Goal: Task Accomplishment & Management: Manage account settings

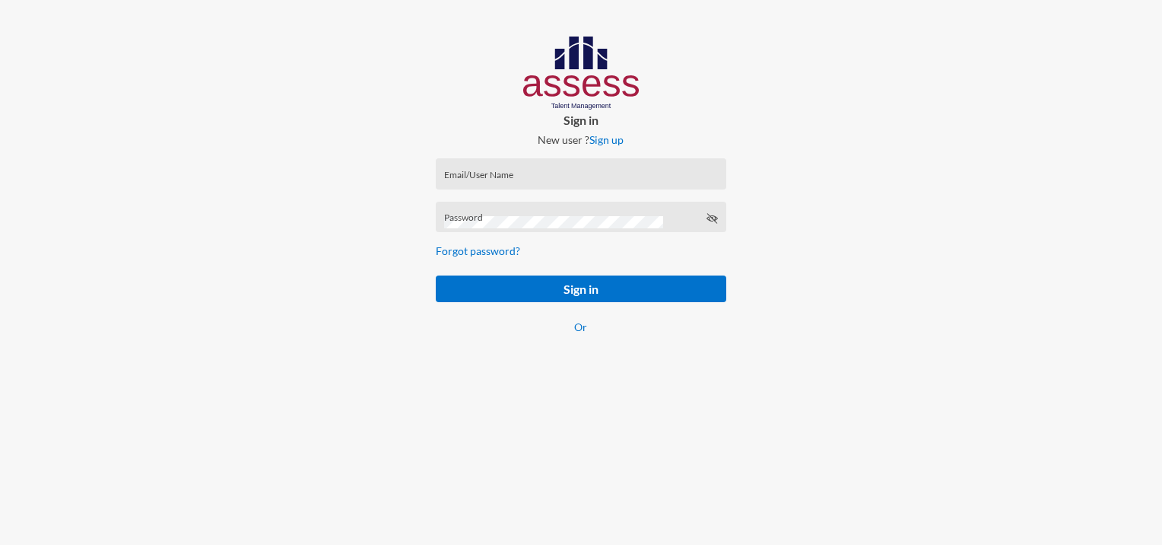
click at [529, 173] on input "Email/User Name" at bounding box center [581, 179] width 274 height 12
paste input "mhspl17742"
type input "mhspl17742"
click at [644, 216] on div "Password" at bounding box center [581, 220] width 274 height 23
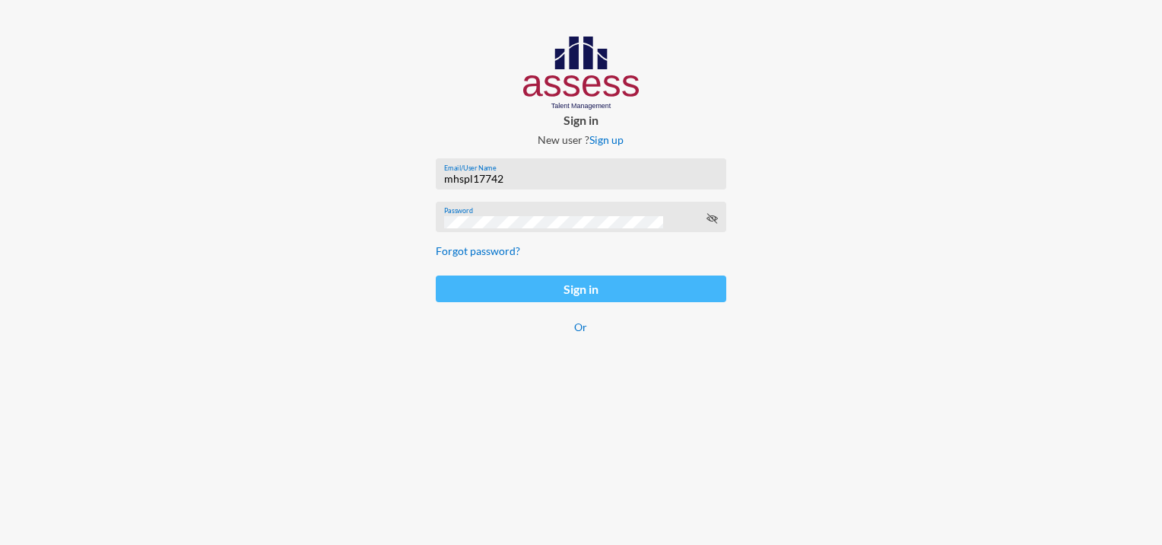
click at [612, 292] on button "Sign in" at bounding box center [581, 288] width 290 height 27
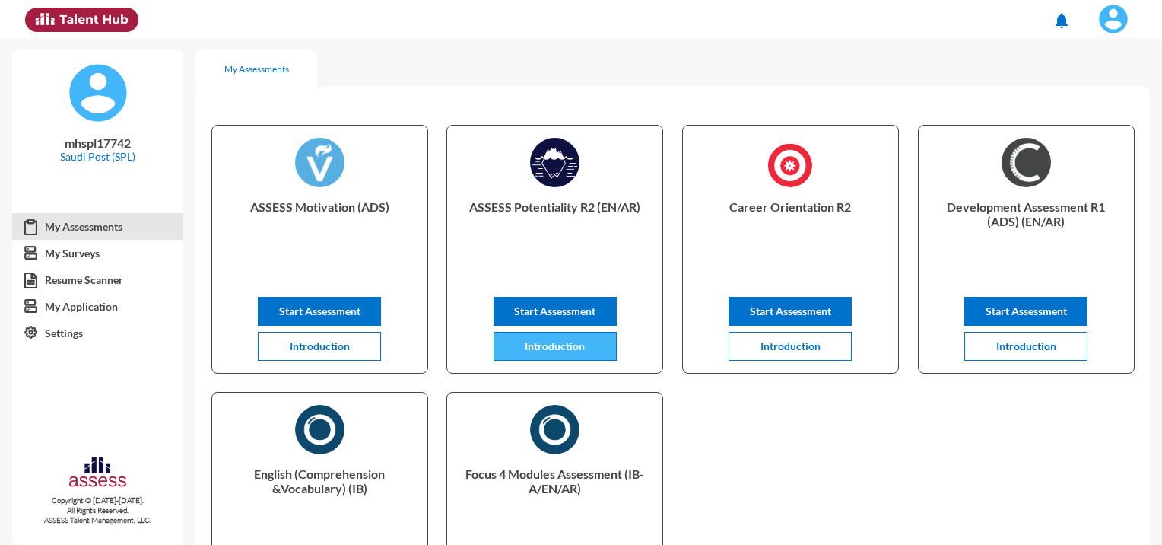
click at [548, 345] on span "Introduction" at bounding box center [555, 345] width 60 height 13
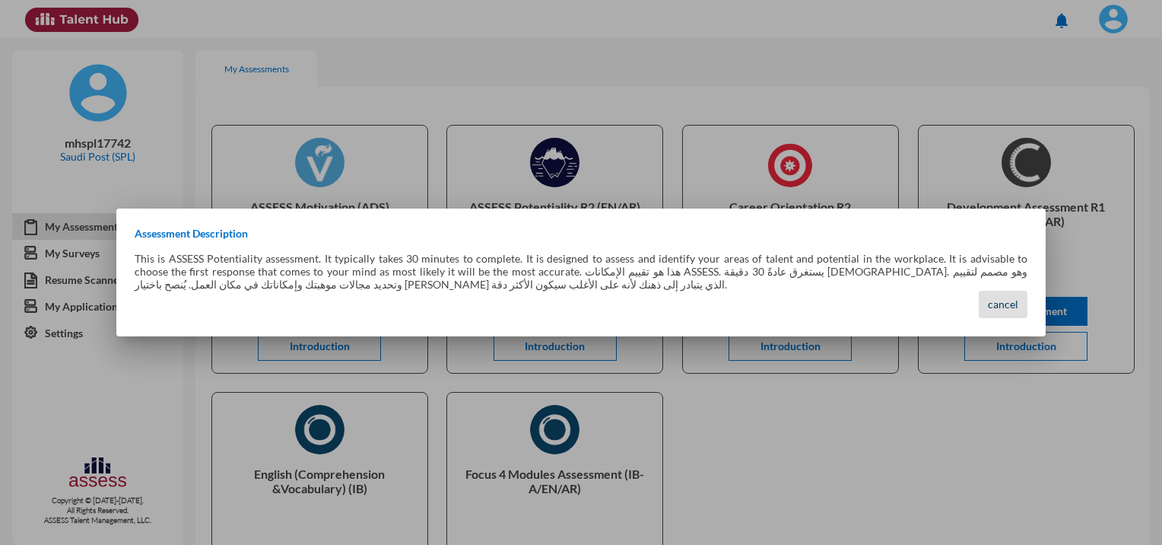
click at [1010, 306] on span "cancel" at bounding box center [1003, 303] width 30 height 13
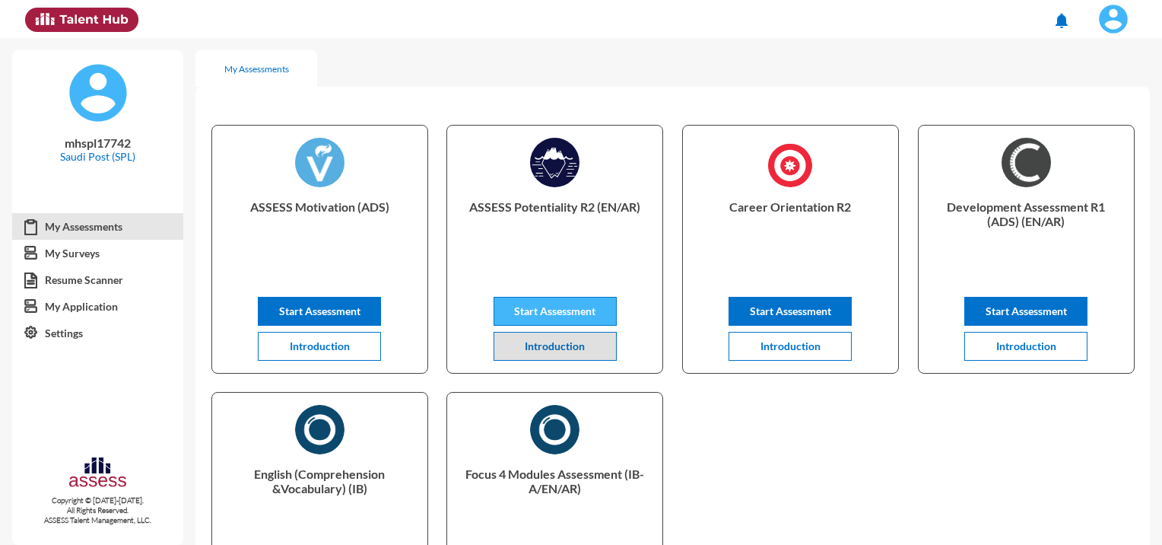
click at [586, 316] on span "Start Assessment" at bounding box center [554, 310] width 81 height 13
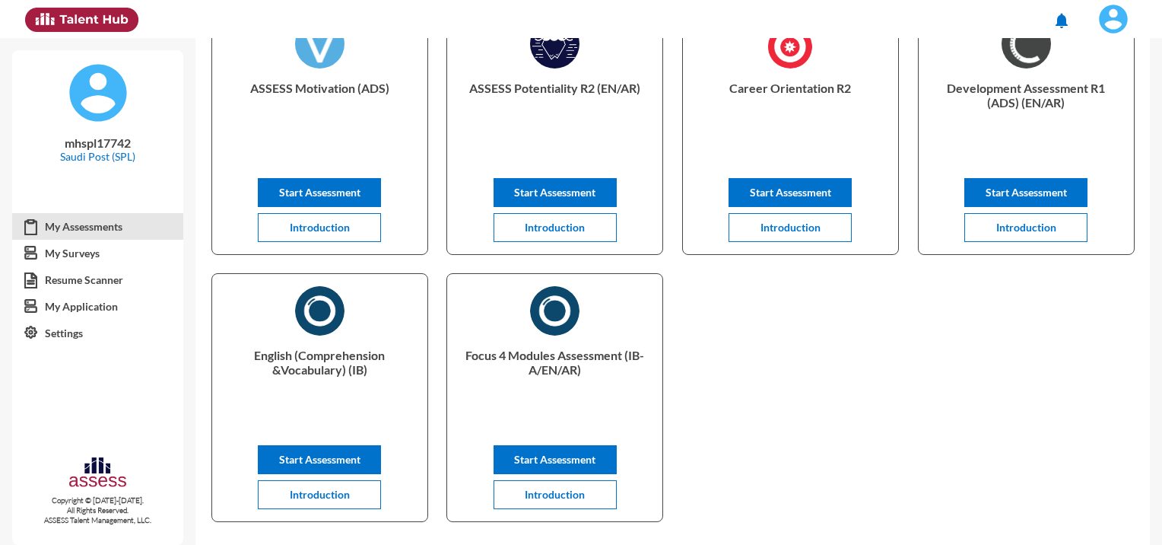
scroll to position [152, 0]
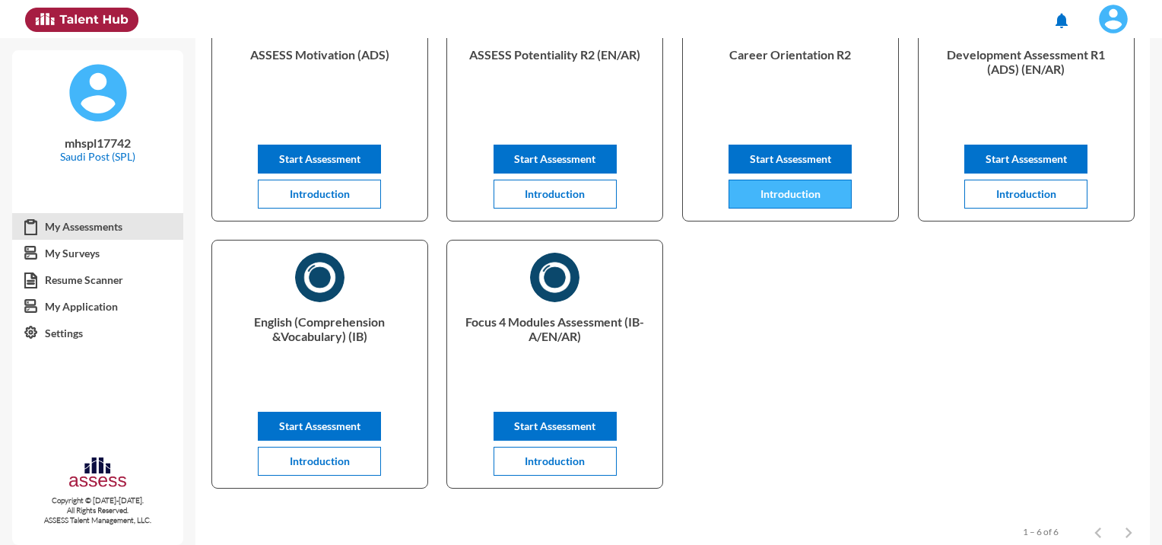
click at [801, 195] on span "Introduction" at bounding box center [791, 193] width 60 height 13
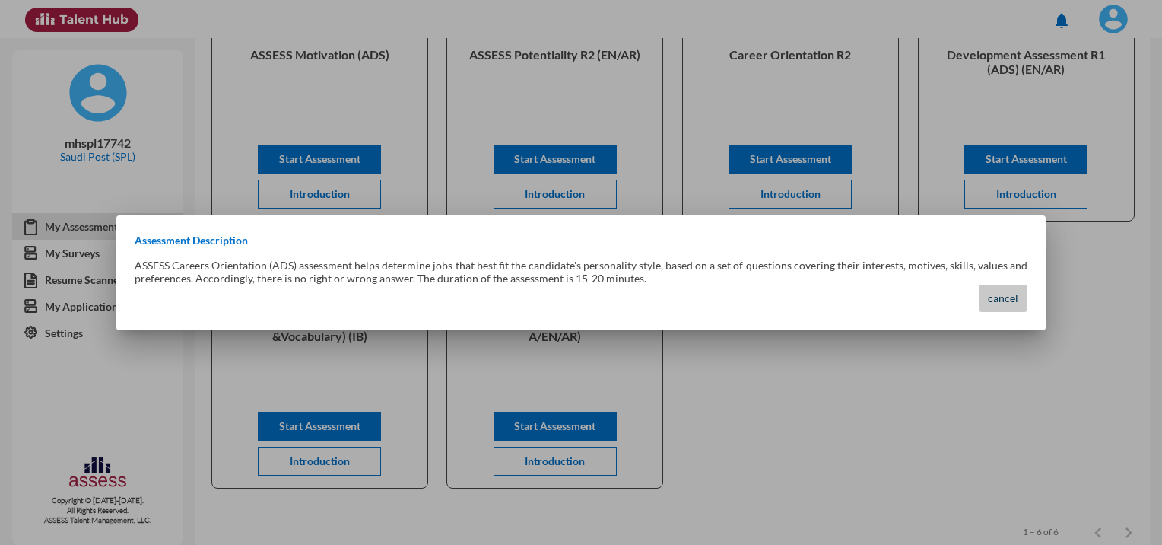
click at [1001, 302] on span "cancel" at bounding box center [1003, 297] width 30 height 13
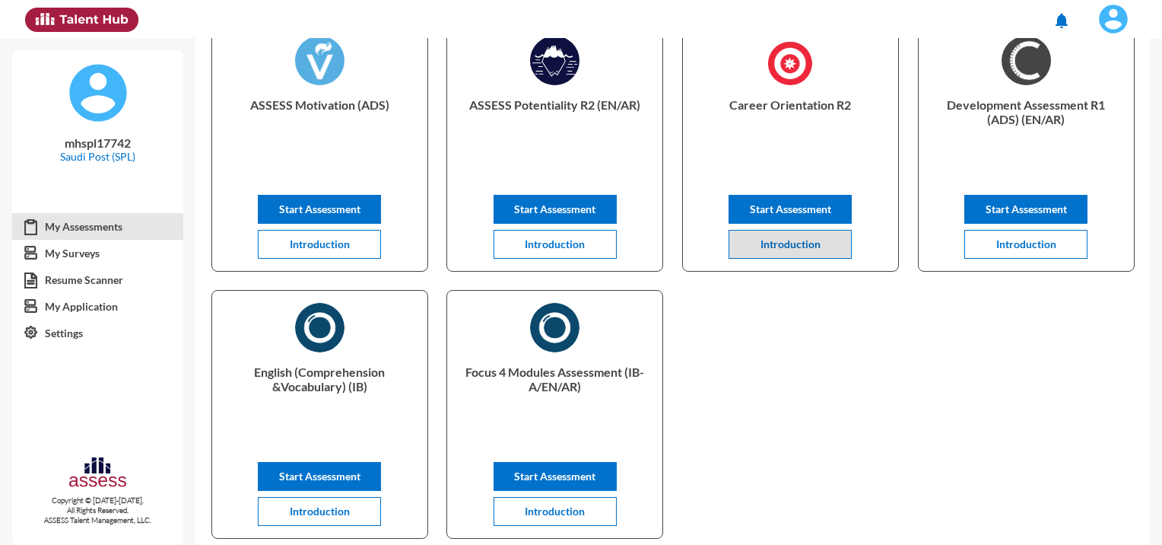
scroll to position [76, 0]
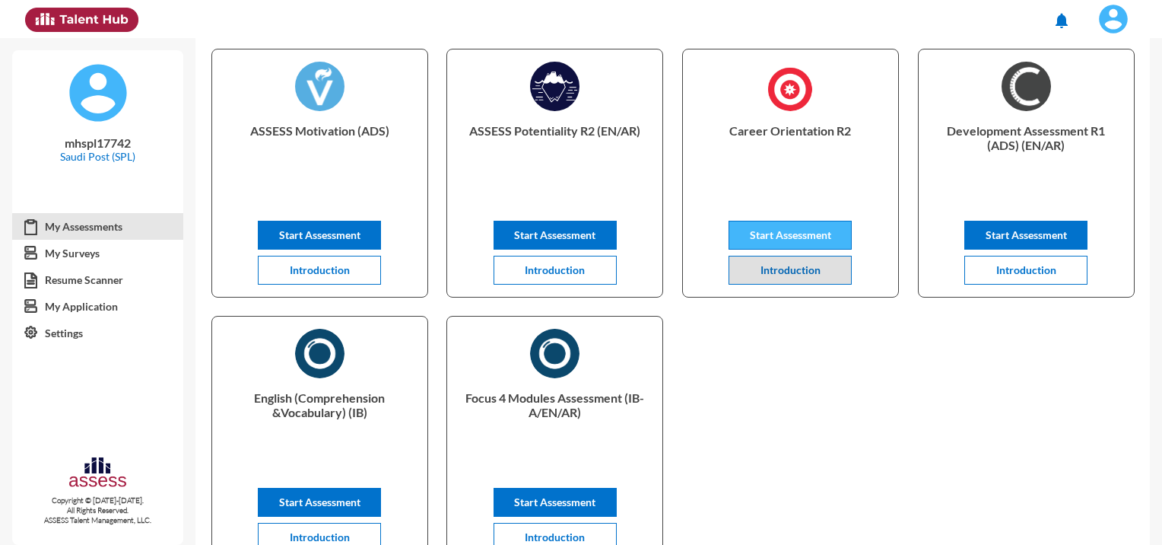
click at [805, 240] on span "Start Assessment" at bounding box center [790, 234] width 81 height 13
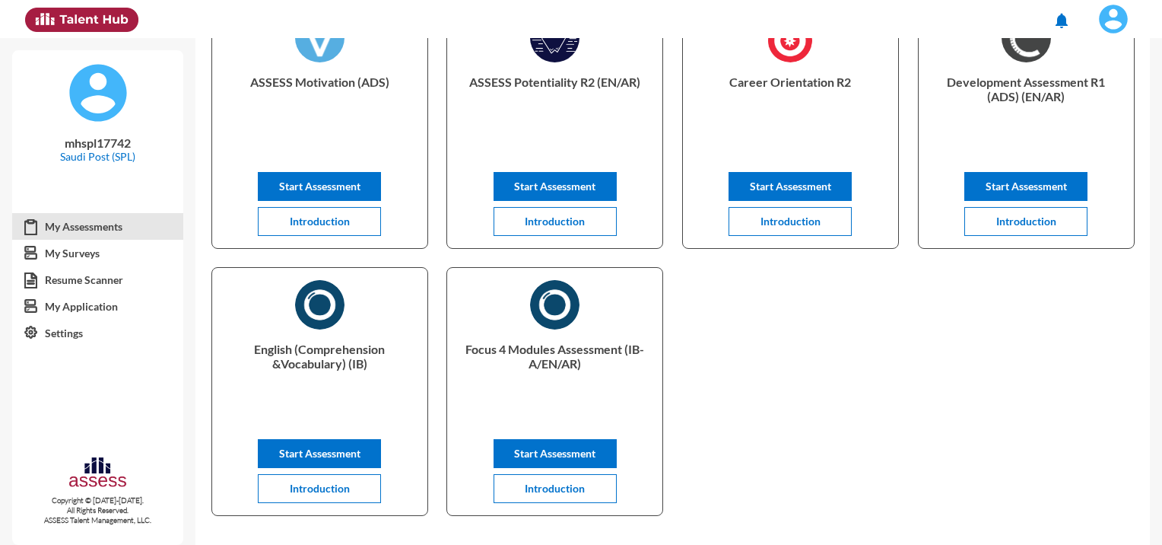
scroll to position [152, 0]
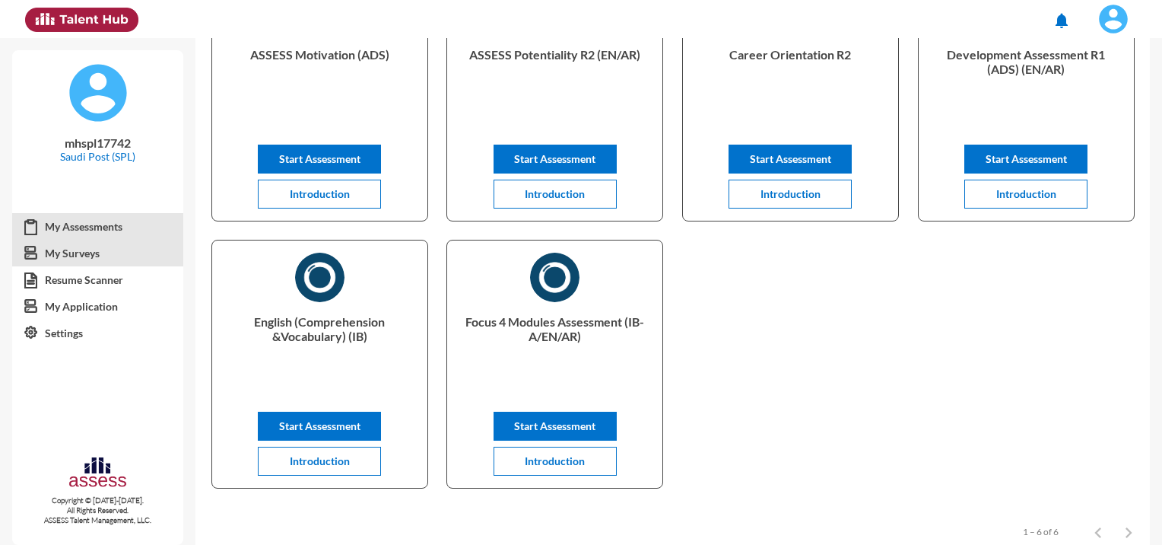
click at [64, 253] on link "My Surveys" at bounding box center [97, 253] width 171 height 27
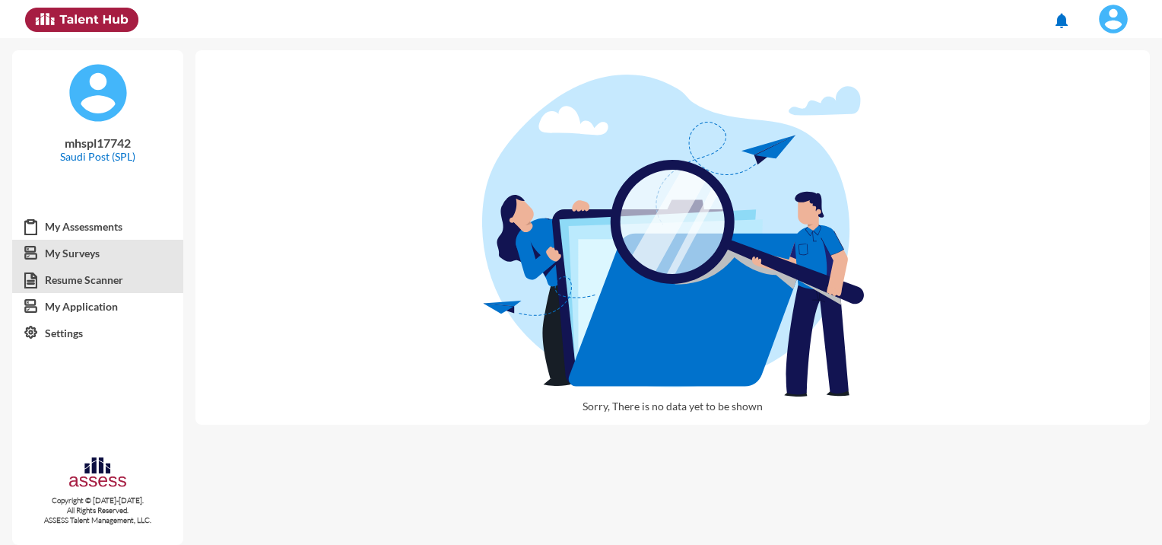
click at [100, 282] on link "Resume Scanner" at bounding box center [97, 279] width 171 height 27
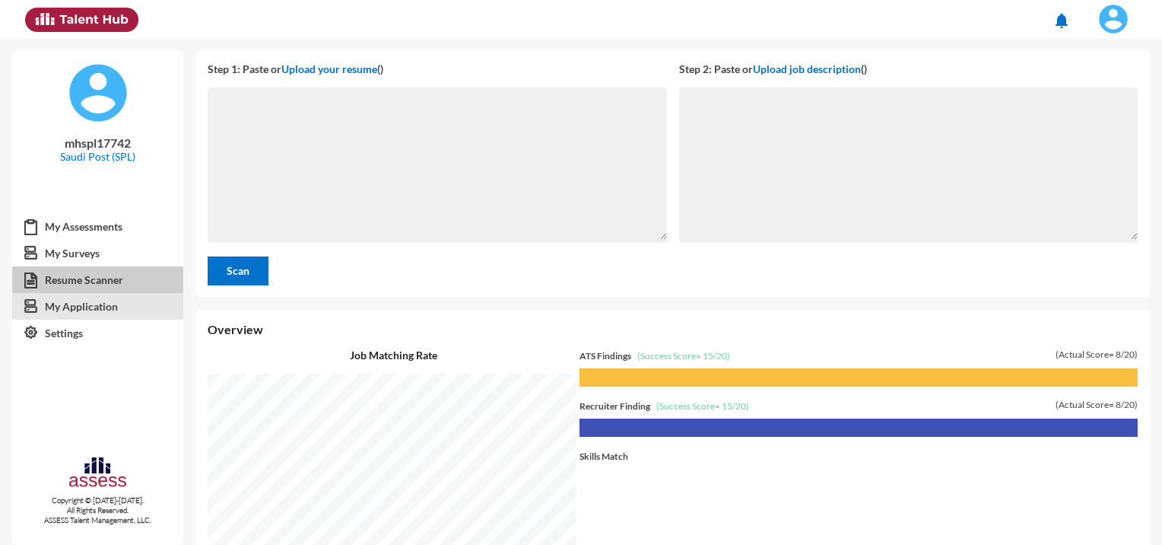
scroll to position [506, 959]
click at [100, 305] on link "My Application" at bounding box center [97, 306] width 171 height 27
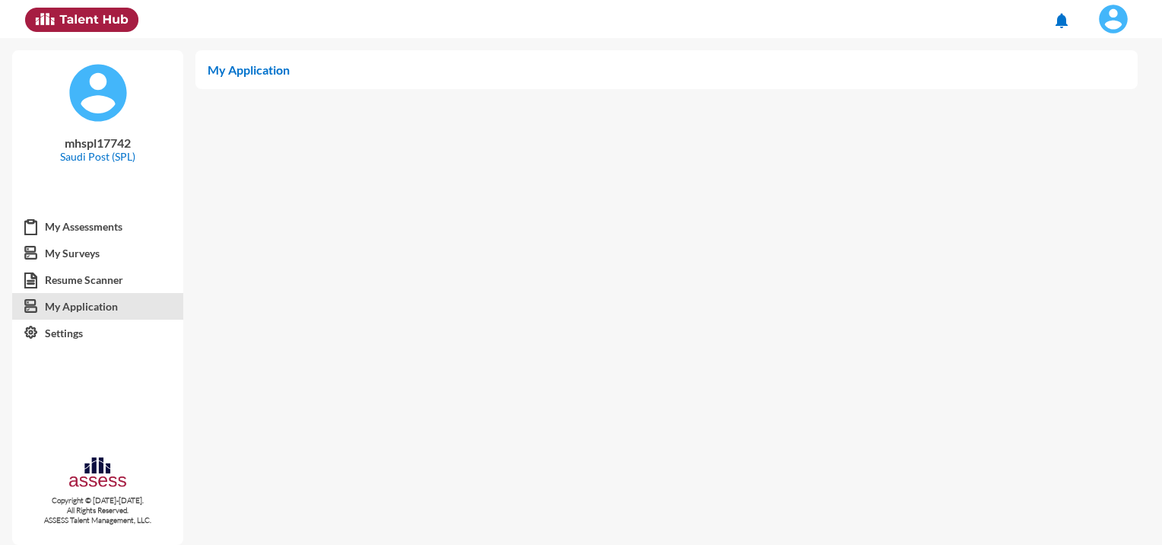
click at [1110, 21] on img at bounding box center [1113, 19] width 30 height 30
click at [100, 228] on div at bounding box center [581, 272] width 1162 height 545
click at [103, 227] on link "My Assessments" at bounding box center [97, 226] width 171 height 27
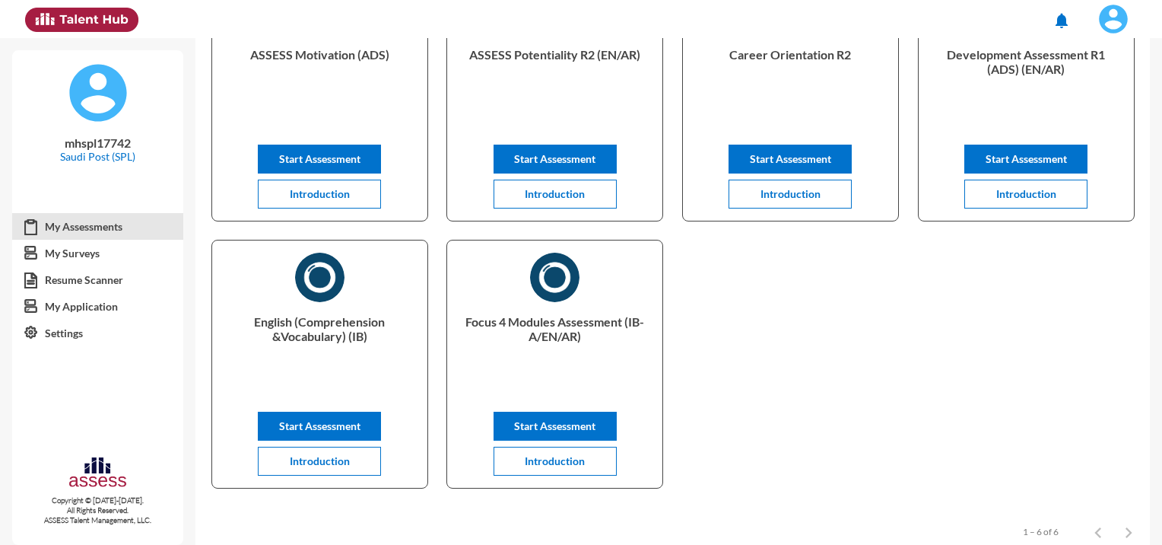
scroll to position [76, 0]
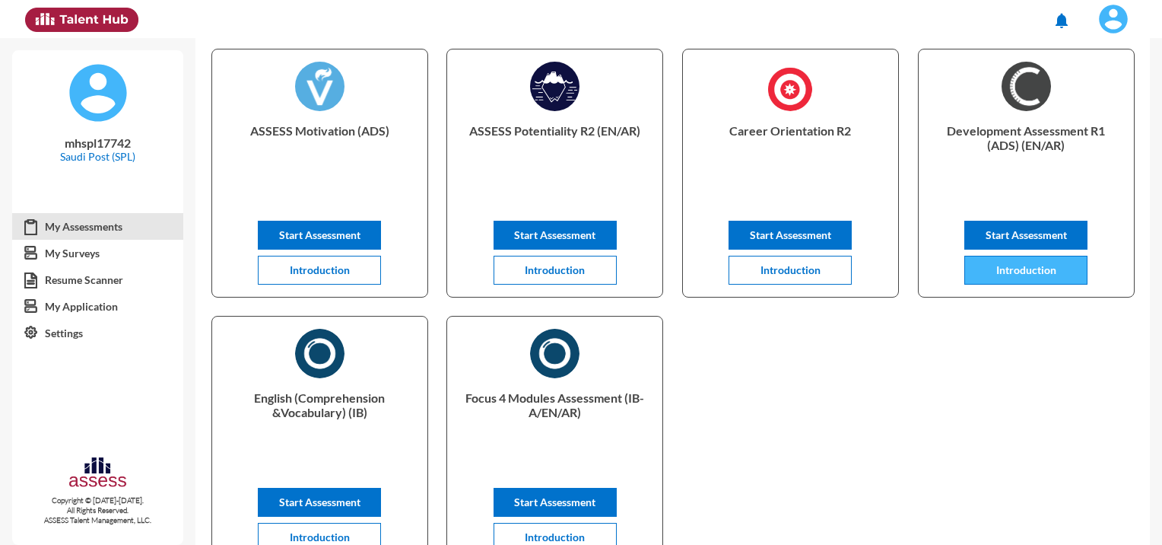
click at [1001, 276] on span "Introduction" at bounding box center [1026, 269] width 60 height 13
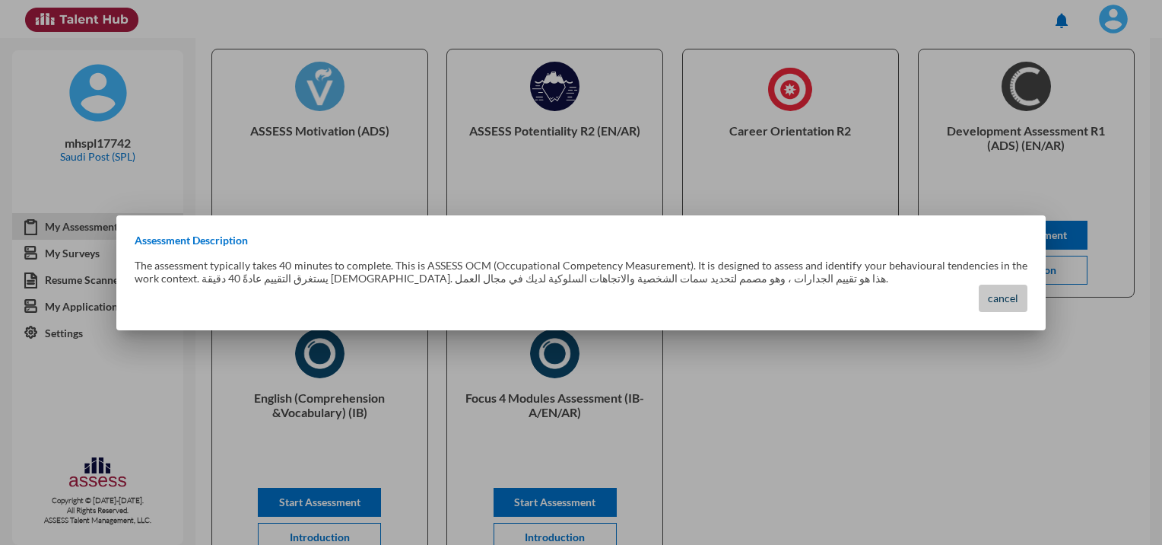
click at [995, 298] on span "cancel" at bounding box center [1003, 297] width 30 height 13
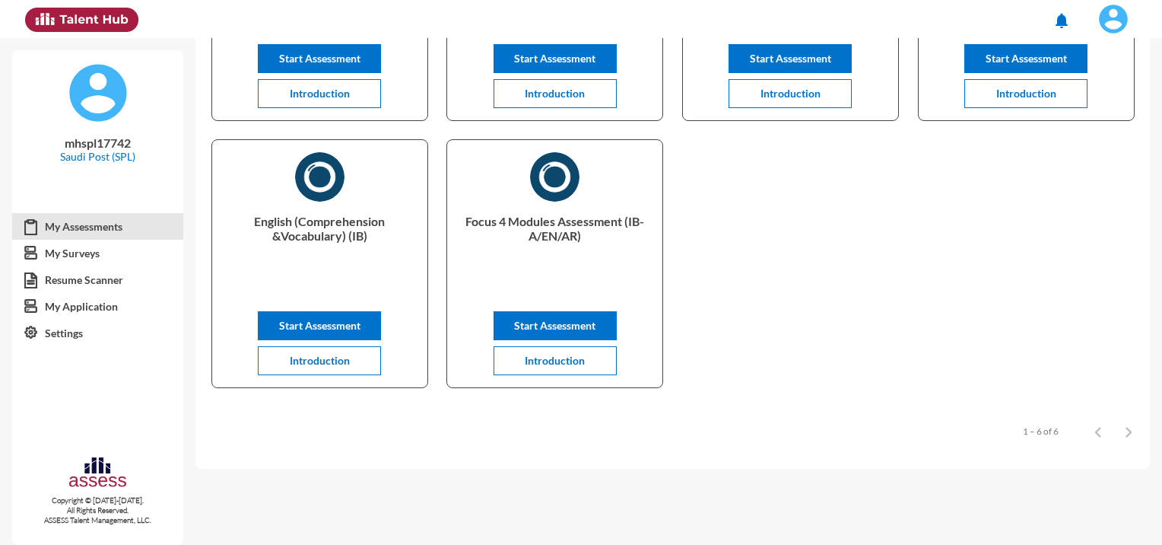
scroll to position [179, 0]
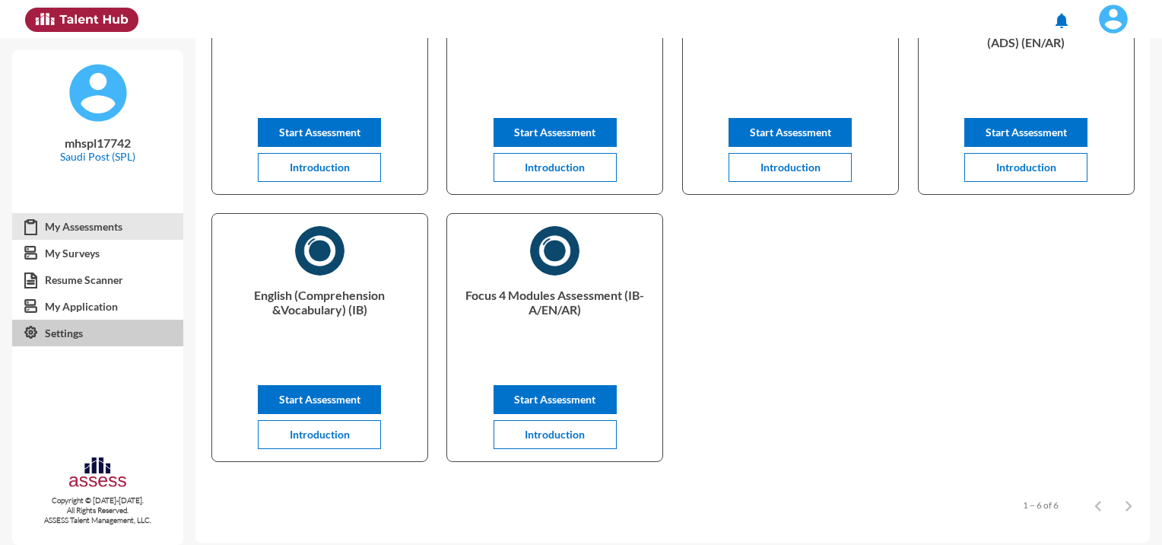
click at [49, 335] on link "Settings" at bounding box center [97, 332] width 171 height 27
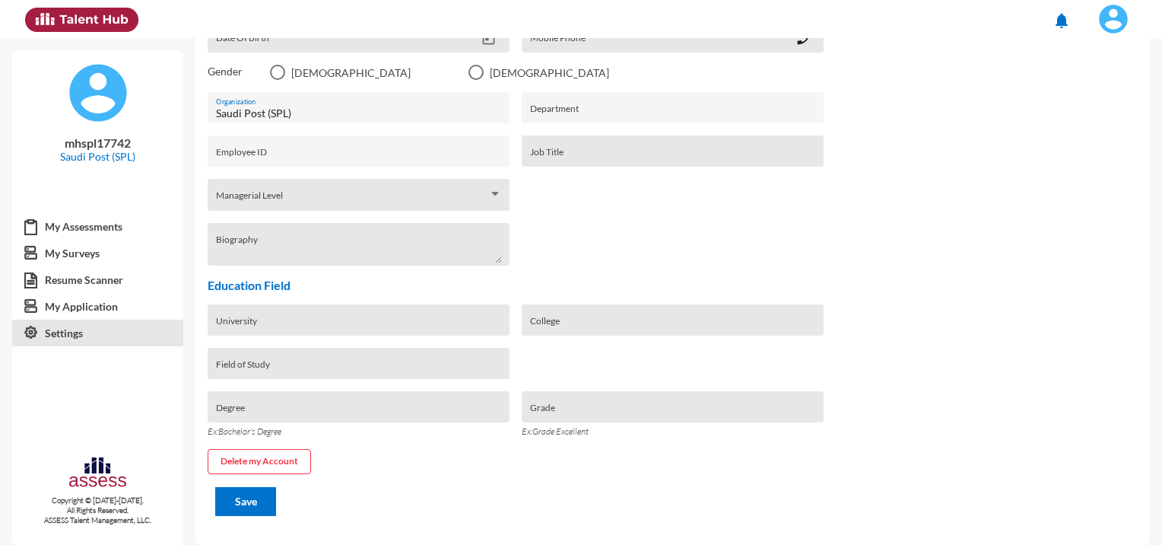
scroll to position [272, 0]
click at [500, 192] on div "Managerial Level Managerial Level" at bounding box center [359, 195] width 302 height 32
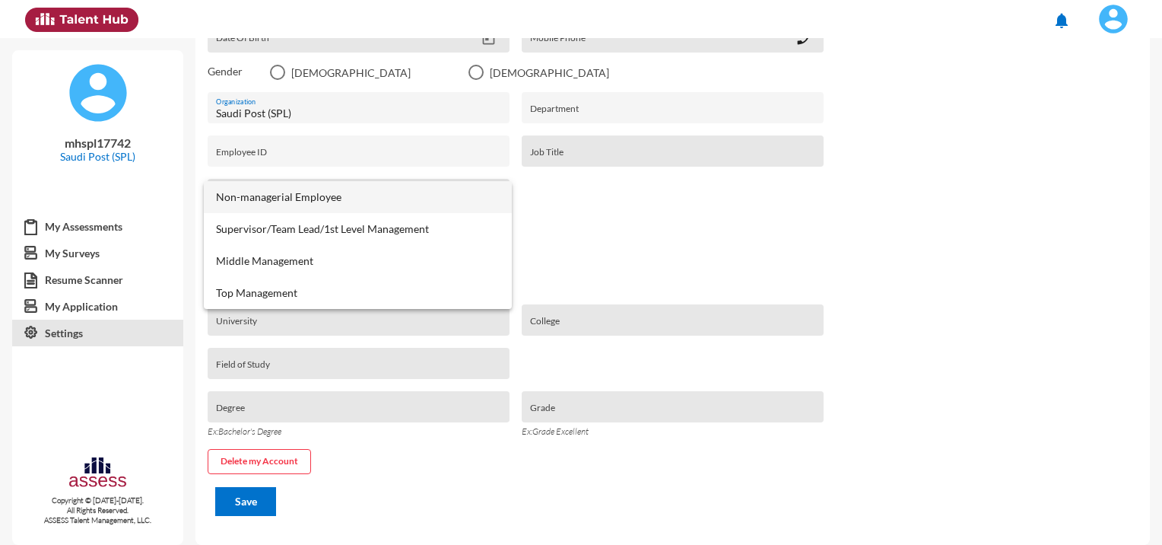
click at [1066, 167] on div at bounding box center [581, 272] width 1162 height 545
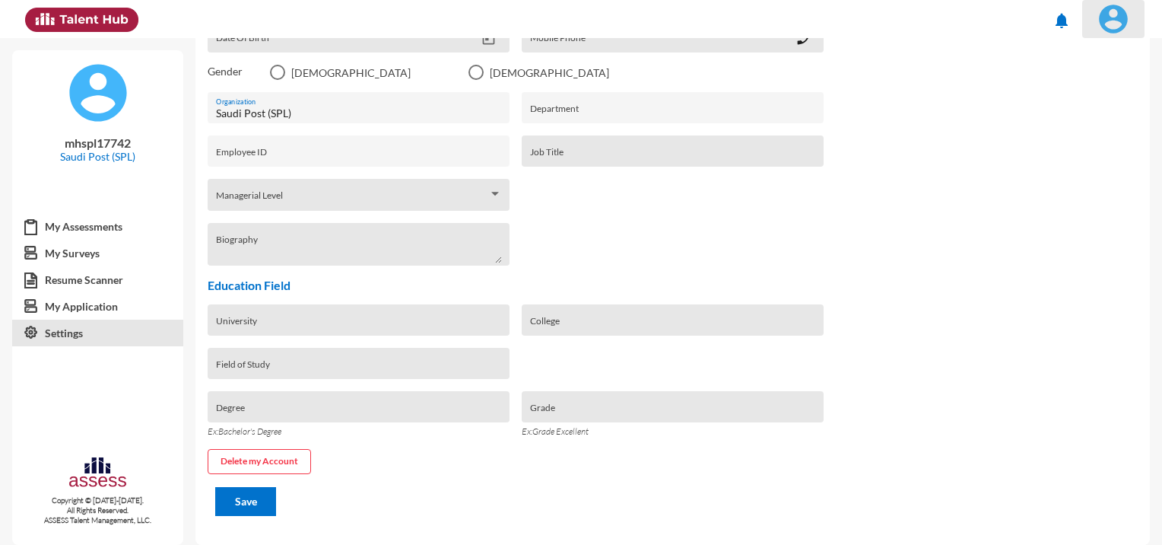
click at [1116, 12] on img at bounding box center [1113, 19] width 30 height 30
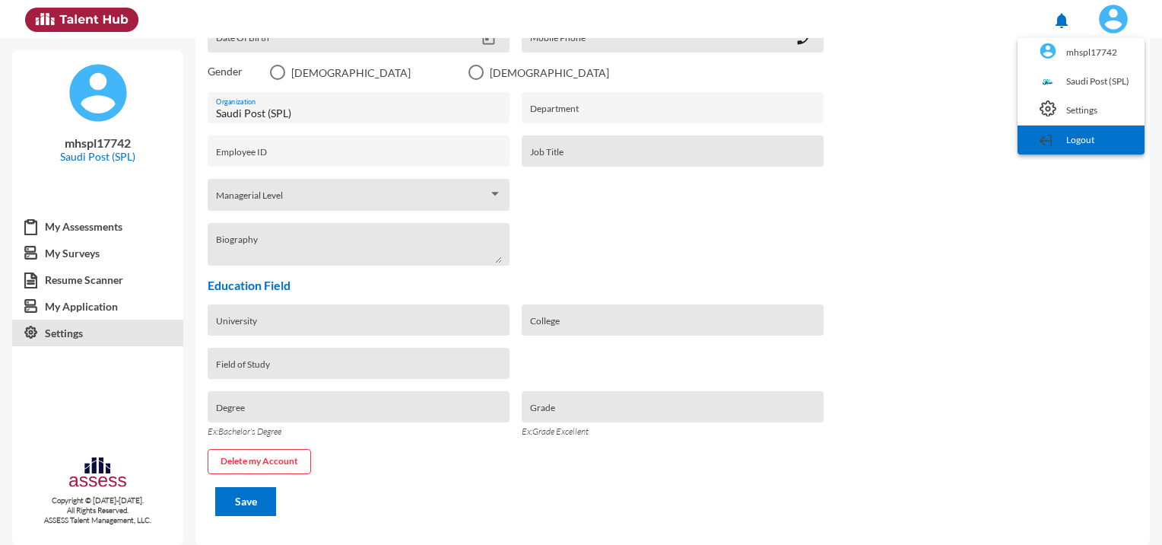
click at [1079, 138] on link "Logout" at bounding box center [1081, 140] width 112 height 29
